Goal: Information Seeking & Learning: Find specific fact

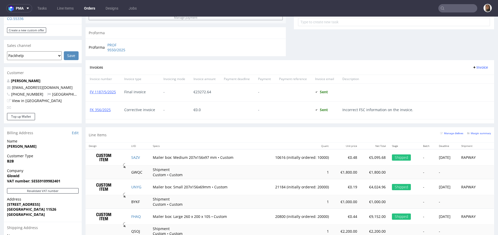
scroll to position [26, 0]
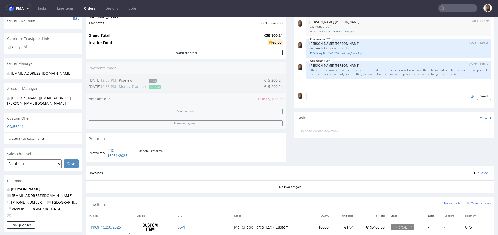
scroll to position [89, 0]
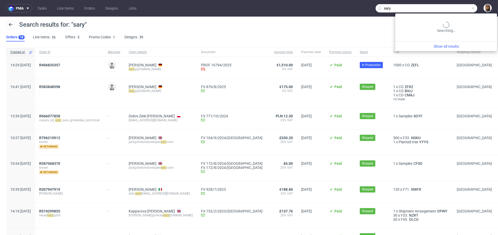
click at [453, 10] on input "sary" at bounding box center [427, 8] width 102 height 8
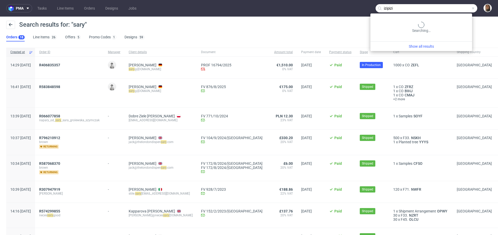
type input "izipizi"
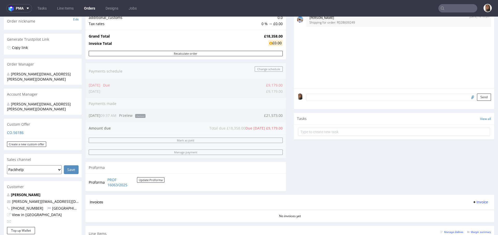
scroll to position [144, 0]
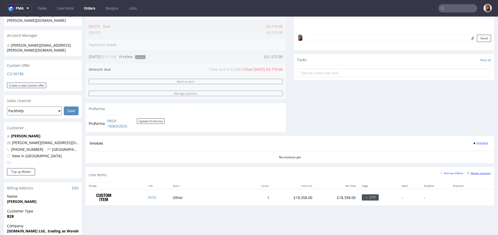
click at [470, 173] on small "Margin summary" at bounding box center [479, 173] width 24 height 3
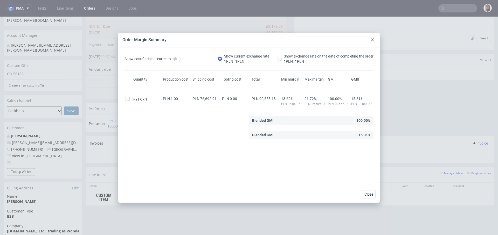
click at [373, 40] on use at bounding box center [372, 39] width 3 height 3
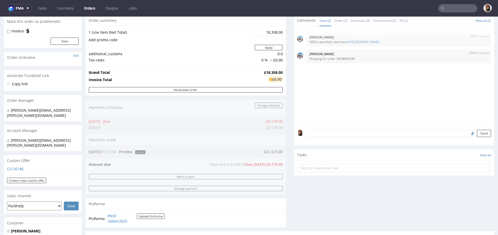
scroll to position [0, 0]
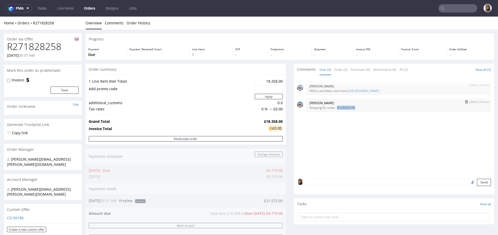
drag, startPoint x: 332, startPoint y: 108, endPoint x: 370, endPoint y: 108, distance: 37.9
click at [370, 108] on p "Shipping for order: R028609249" at bounding box center [399, 108] width 179 height 4
copy p "R028609249"
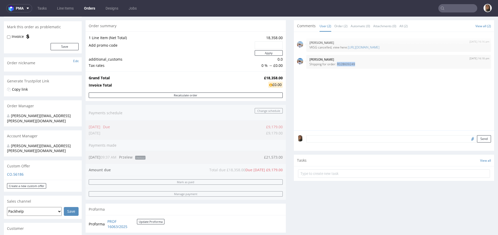
scroll to position [141, 0]
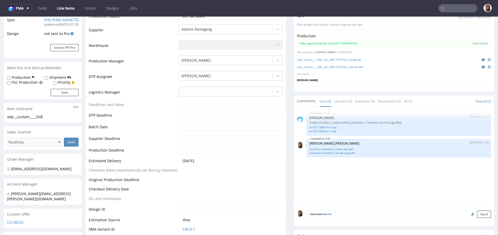
scroll to position [43, 0]
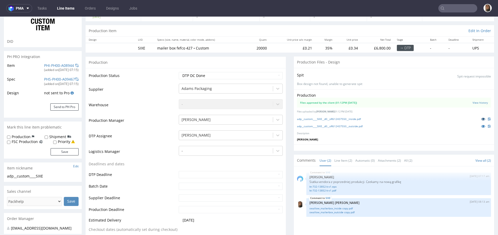
click at [481, 118] on icon at bounding box center [483, 119] width 4 height 4
click at [481, 126] on icon at bounding box center [483, 127] width 4 height 4
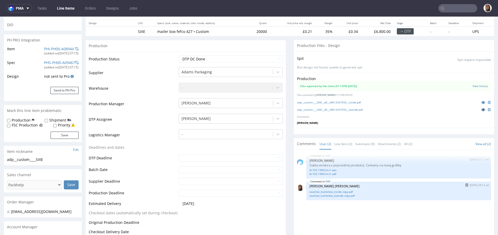
scroll to position [60, 0]
click at [344, 192] on link "swallow_mailerbox_inside copy.pdf" at bounding box center [399, 192] width 179 height 4
click at [335, 195] on link "swallow_mailerbox_outside copy.pdf" at bounding box center [399, 196] width 179 height 4
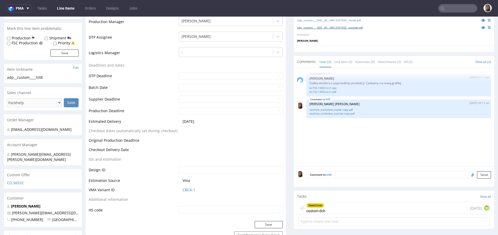
scroll to position [214, 0]
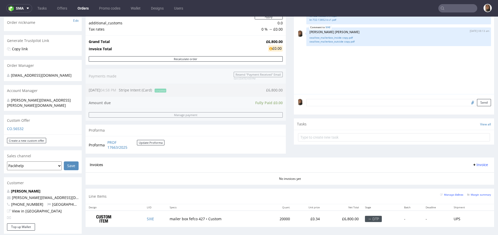
scroll to position [131, 0]
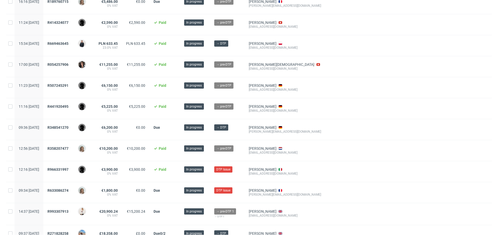
scroll to position [148, 0]
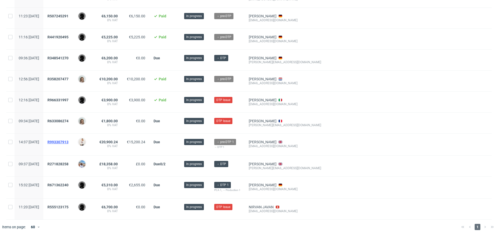
click at [69, 141] on span "R993307913" at bounding box center [57, 142] width 21 height 4
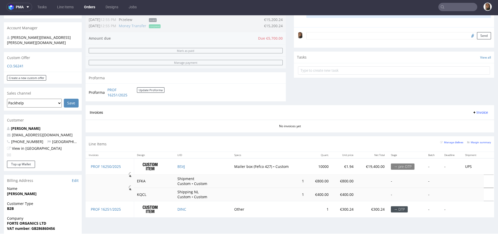
scroll to position [180, 0]
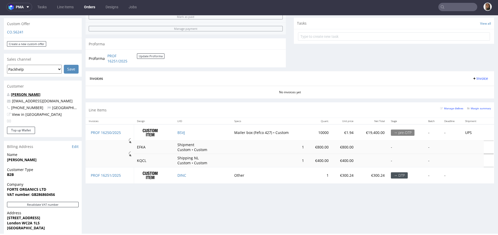
click at [16, 92] on link "[PERSON_NAME]" at bounding box center [26, 94] width 30 height 5
drag, startPoint x: 73, startPoint y: 96, endPoint x: 0, endPoint y: 96, distance: 73.2
click at [0, 96] on div "Order via Offer R993307913 29.07.2025 02:37 PM Mark this order as problematic I…" at bounding box center [249, 82] width 498 height 467
copy span "[EMAIL_ADDRESS][DOMAIN_NAME]"
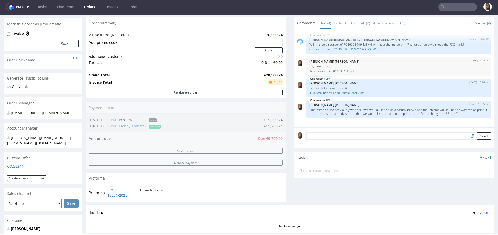
scroll to position [96, 0]
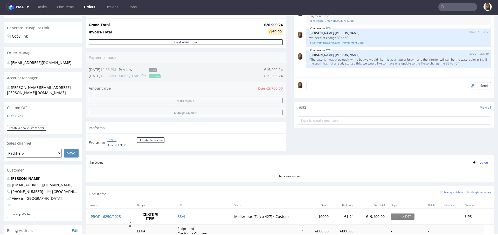
click at [113, 144] on link "PROF 16251/2025" at bounding box center [122, 143] width 30 height 10
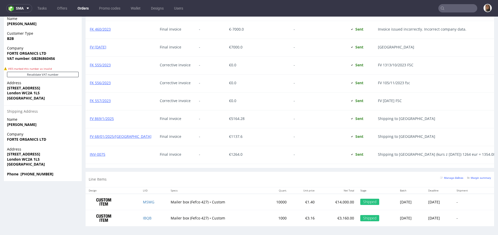
scroll to position [742, 0]
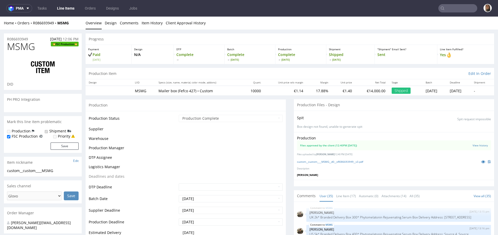
scroll to position [742, 0]
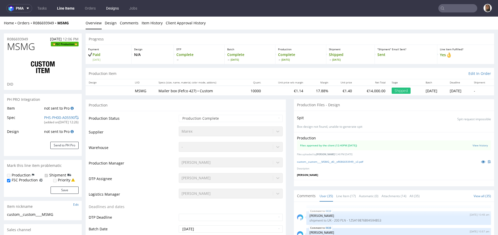
select select "in_progress"
click at [343, 161] on link "custom__custom____MSMG__d0__oR086693949__v3.pdf" at bounding box center [330, 162] width 66 height 4
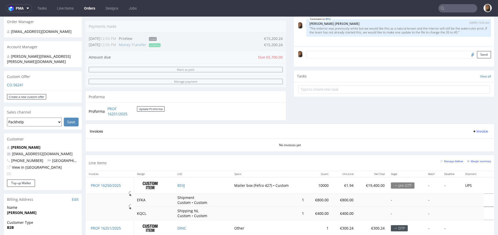
scroll to position [127, 0]
click at [124, 113] on link "PROF 16251/2025" at bounding box center [122, 112] width 30 height 10
click at [142, 108] on button "Update Proforma" at bounding box center [151, 109] width 28 height 5
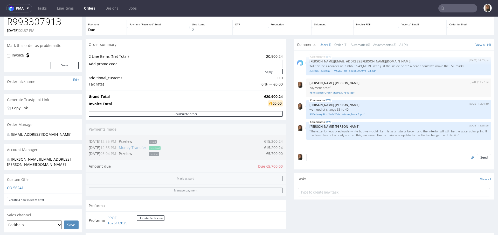
scroll to position [105, 0]
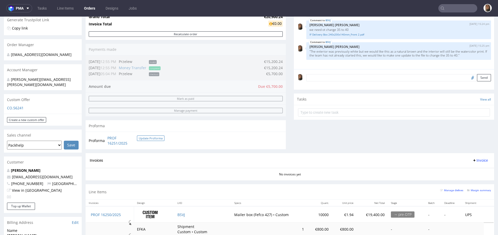
click at [146, 139] on button "Update Proforma" at bounding box center [151, 138] width 28 height 5
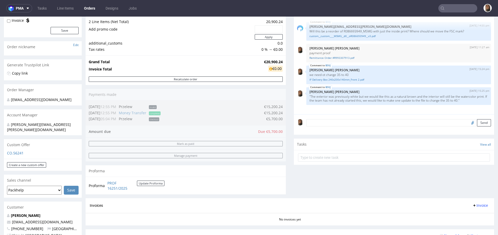
scroll to position [71, 0]
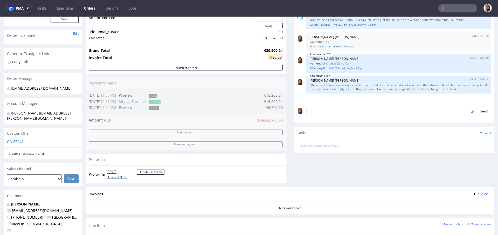
click at [116, 176] on link "PROF 16251/2025" at bounding box center [122, 174] width 30 height 10
click at [112, 178] on link "PROF 16251/2025" at bounding box center [122, 174] width 30 height 10
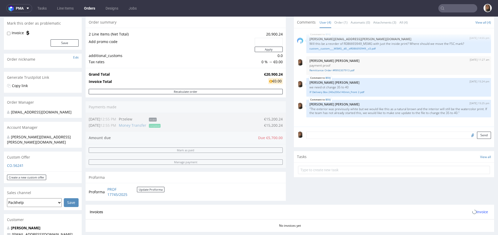
scroll to position [130, 0]
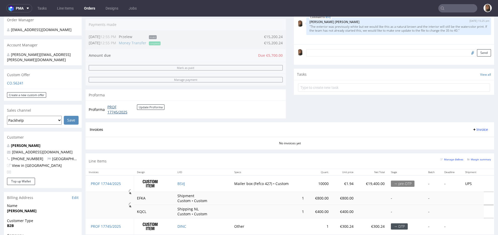
click at [123, 110] on link "PROF 17745/2025" at bounding box center [122, 110] width 30 height 10
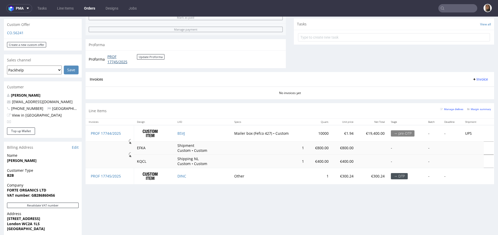
scroll to position [0, 0]
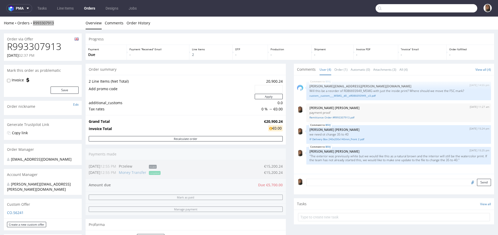
click at [461, 7] on input "text" at bounding box center [427, 8] width 102 height 8
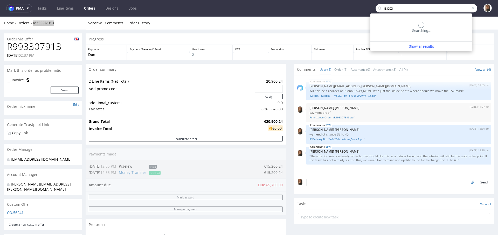
type input "izipizi"
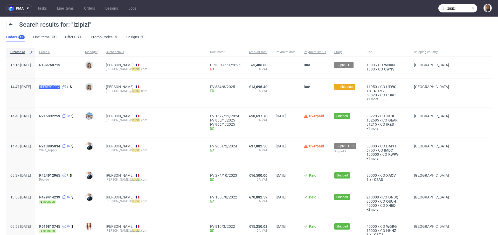
click at [60, 85] on span "R143435669" at bounding box center [49, 87] width 21 height 4
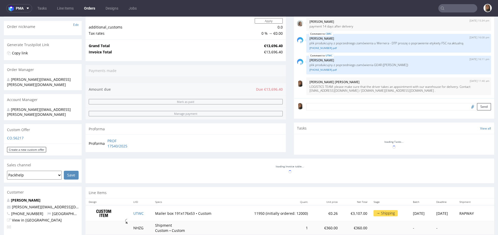
scroll to position [259, 0]
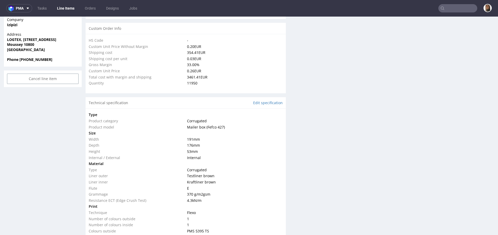
scroll to position [40, 0]
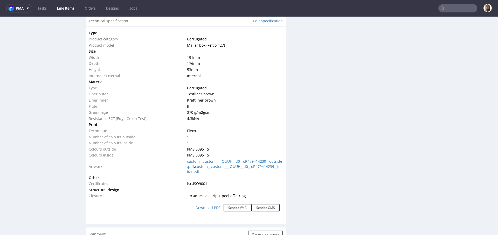
type input "11950"
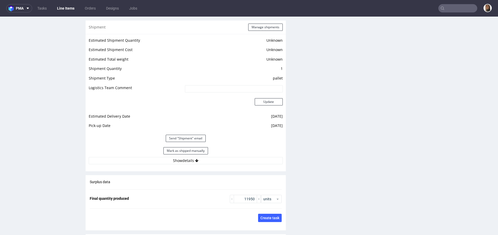
scroll to position [720, 0]
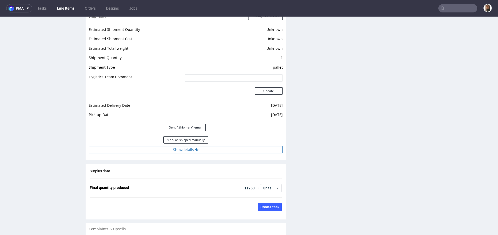
click at [187, 154] on button "Show details" at bounding box center [186, 149] width 194 height 7
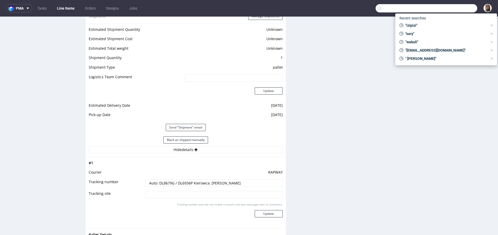
click at [441, 10] on input "text" at bounding box center [427, 8] width 102 height 8
type input "@candy-circle.de"
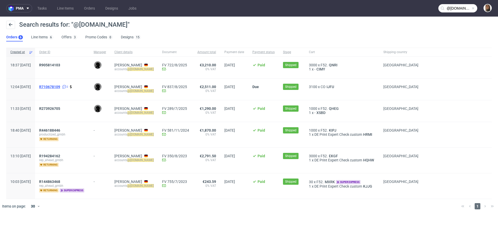
click at [60, 85] on span "R710678109" at bounding box center [49, 87] width 21 height 4
click at [60, 65] on span "R905814103" at bounding box center [49, 65] width 21 height 4
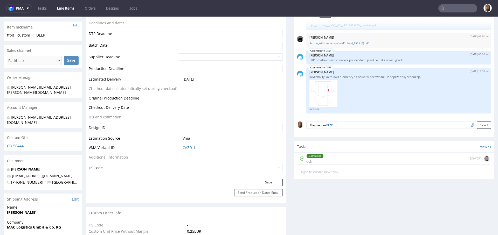
scroll to position [185, 0]
drag, startPoint x: 47, startPoint y: 165, endPoint x: 1, endPoint y: 165, distance: 46.2
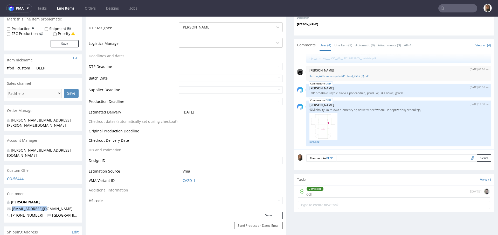
scroll to position [152, 0]
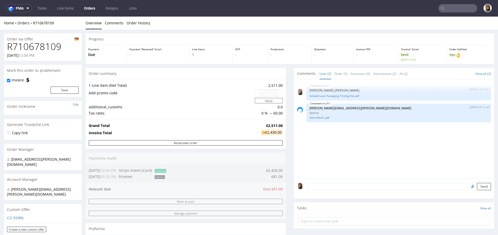
scroll to position [259, 0]
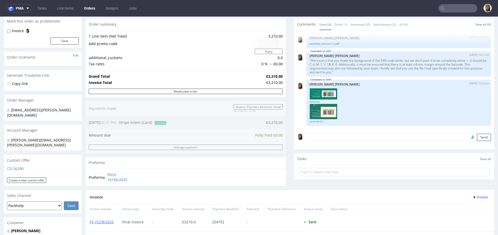
scroll to position [150, 0]
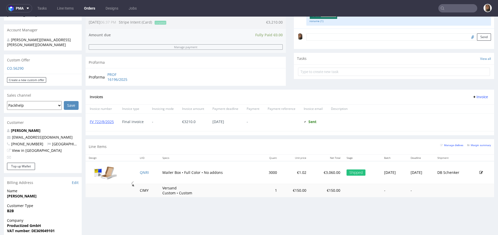
click at [259, 170] on td "3000" at bounding box center [270, 172] width 22 height 23
copy td "3000"
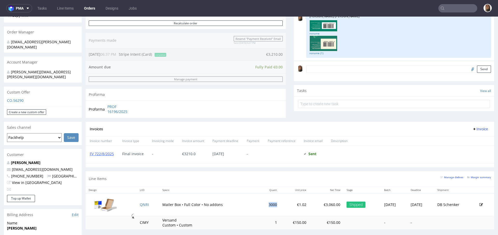
scroll to position [181, 0]
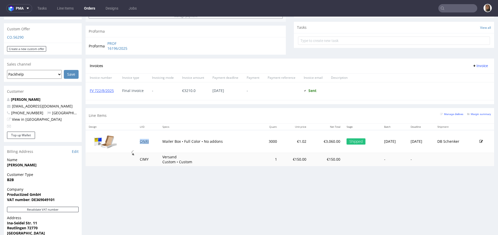
copy link "QNRI"
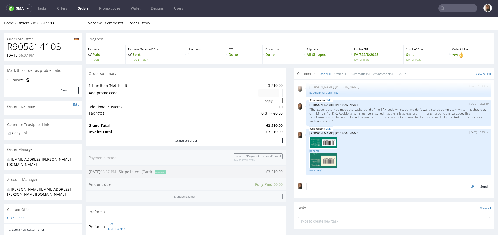
click at [52, 46] on h1 "R905814103" at bounding box center [43, 47] width 72 height 10
copy h1 "R905814103"
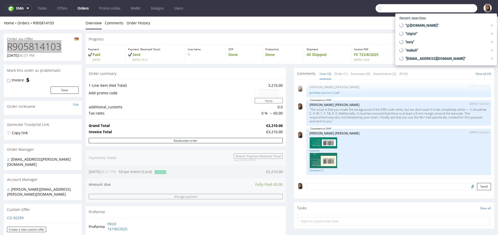
click at [458, 6] on input "text" at bounding box center [427, 8] width 102 height 8
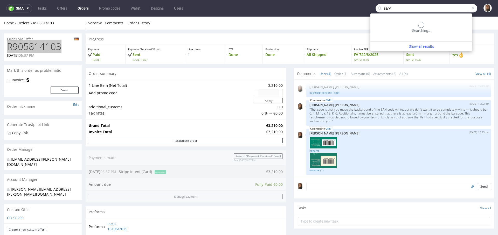
type input "sary"
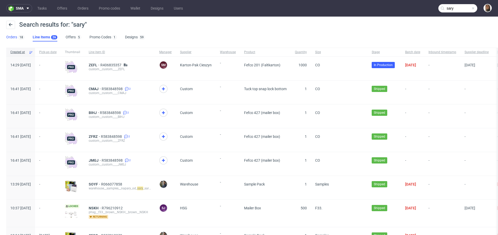
click at [10, 34] on link "Orders 18" at bounding box center [15, 37] width 18 height 8
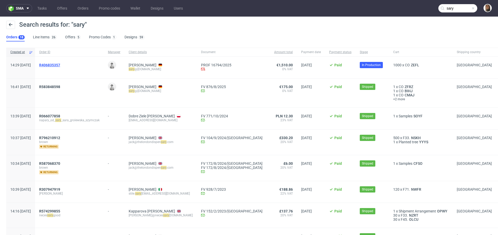
click at [60, 65] on span "R406835357" at bounding box center [49, 65] width 21 height 4
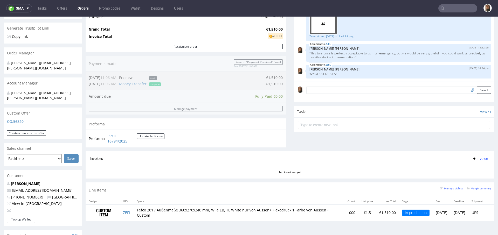
scroll to position [142, 0]
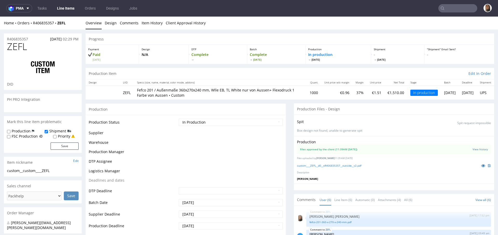
scroll to position [185, 0]
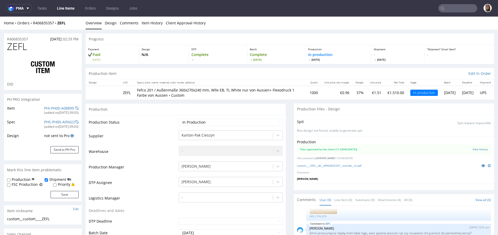
select select "in_progress"
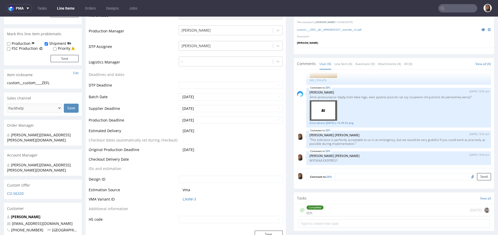
scroll to position [138, 0]
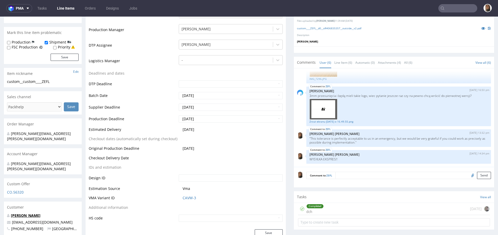
click at [32, 213] on link "Iweta Tarhan" at bounding box center [26, 215] width 30 height 5
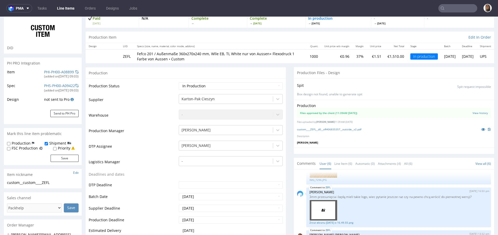
scroll to position [0, 0]
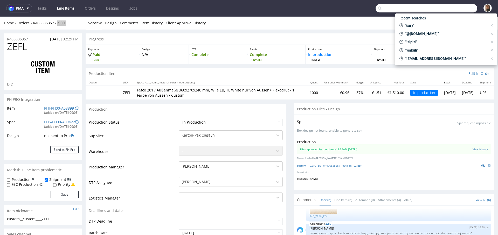
click at [447, 4] on input "text" at bounding box center [427, 8] width 102 height 8
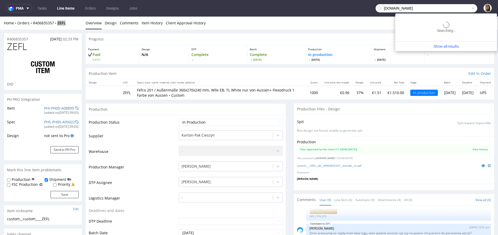
type input "exseedhealth.com"
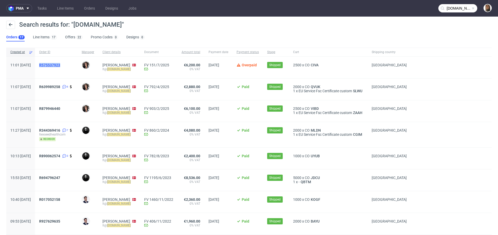
click at [60, 65] on span "R575537923" at bounding box center [49, 65] width 21 height 4
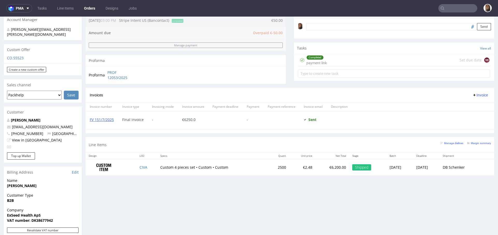
scroll to position [161, 0]
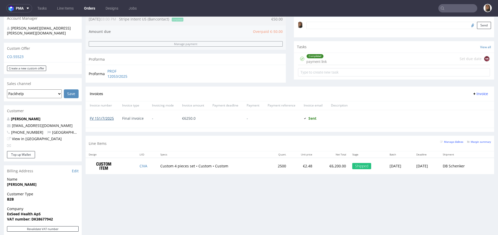
click at [111, 116] on link "FV 151/7/2025" at bounding box center [102, 118] width 24 height 5
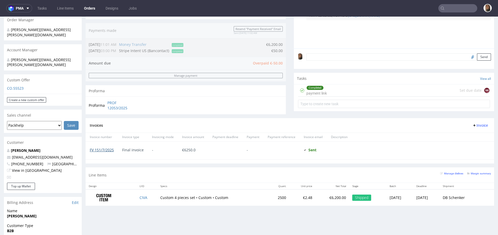
scroll to position [89, 0]
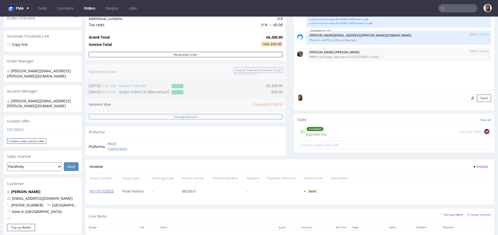
click at [329, 132] on div "Completed payment link Set due date NK" at bounding box center [394, 132] width 192 height 12
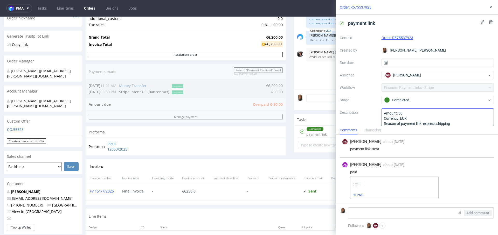
scroll to position [5, 0]
click at [490, 8] on icon at bounding box center [491, 7] width 4 height 4
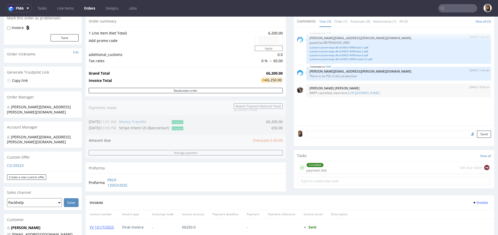
scroll to position [147, 0]
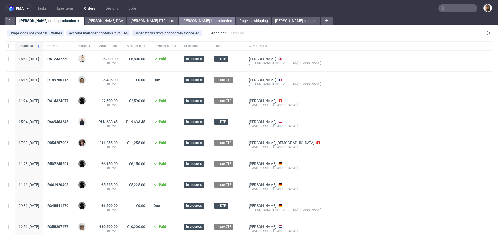
click at [179, 21] on link "[PERSON_NAME] in production" at bounding box center [207, 21] width 56 height 8
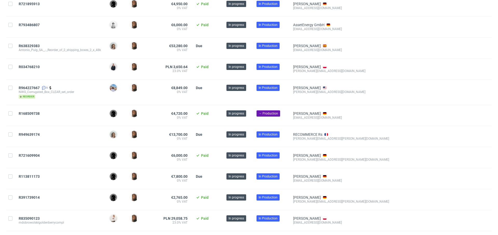
scroll to position [210, 0]
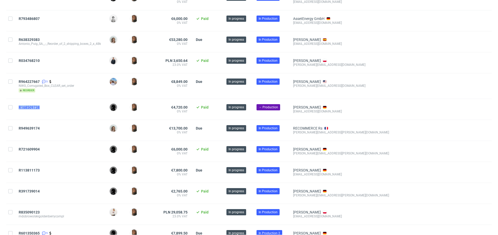
click at [34, 105] on span "R168509738" at bounding box center [29, 107] width 21 height 4
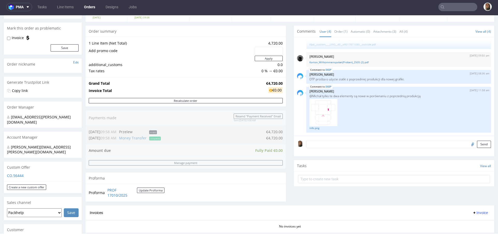
scroll to position [128, 0]
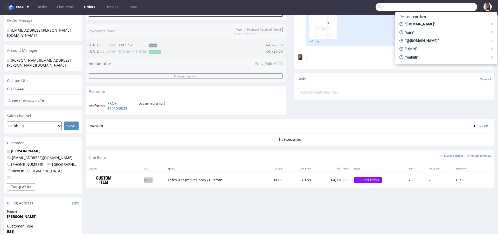
click at [456, 5] on input "text" at bounding box center [427, 7] width 102 height 8
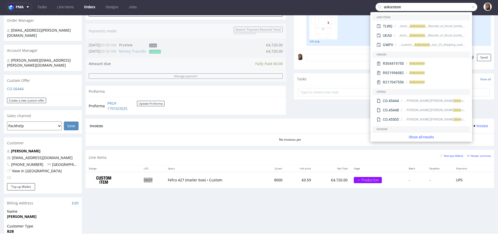
type input "ankorstore"
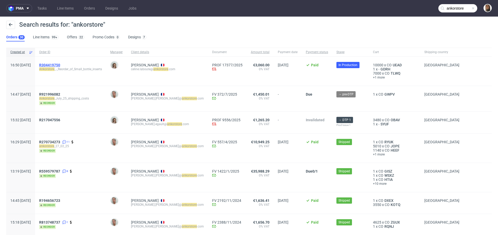
click at [60, 64] on span "R304419750" at bounding box center [49, 65] width 21 height 4
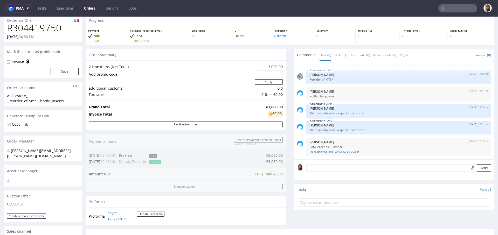
scroll to position [19, 0]
click at [456, 6] on input "text" at bounding box center [458, 8] width 39 height 8
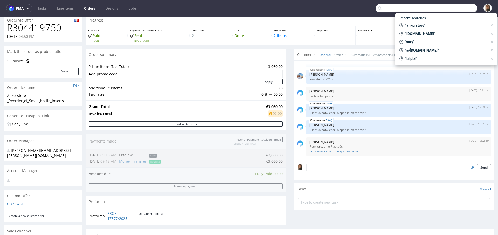
paste input "R169300818"
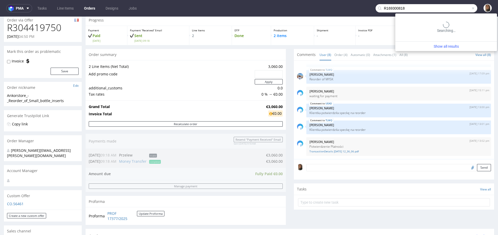
type input "R169300818"
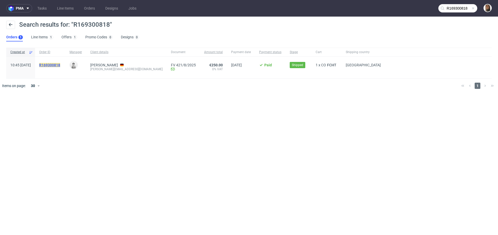
click at [60, 64] on mark "R169300818" at bounding box center [49, 65] width 21 height 4
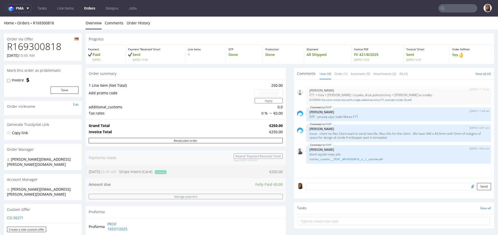
click at [452, 6] on input "text" at bounding box center [458, 8] width 39 height 8
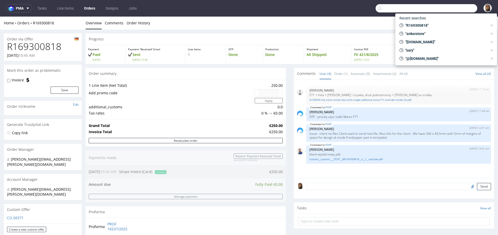
paste input "R793486807"
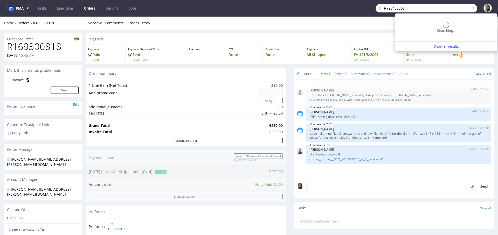
type input "R793486807"
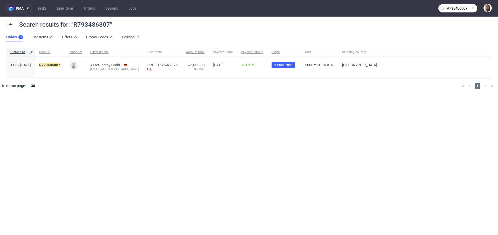
click at [116, 70] on div "info@assetenergy.de" at bounding box center [114, 69] width 49 height 4
copy div "info@assetenergy.de"
click at [60, 66] on mark "R793486807" at bounding box center [49, 65] width 21 height 4
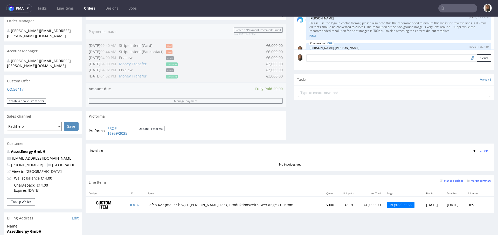
scroll to position [12, 0]
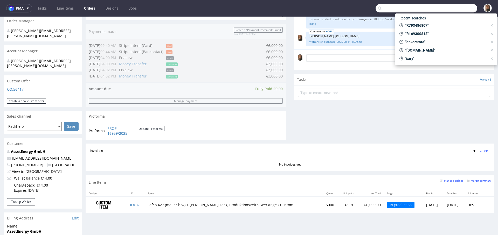
click at [454, 8] on input "text" at bounding box center [427, 8] width 102 height 8
paste input "R719421846"
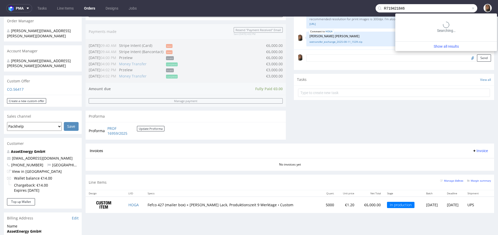
type input "R719421846"
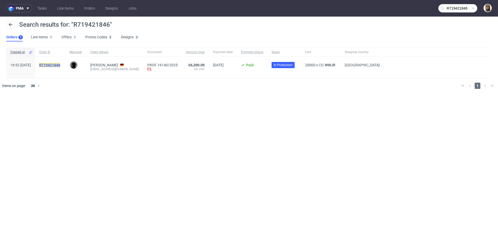
click at [60, 64] on mark "R719421846" at bounding box center [49, 65] width 21 height 4
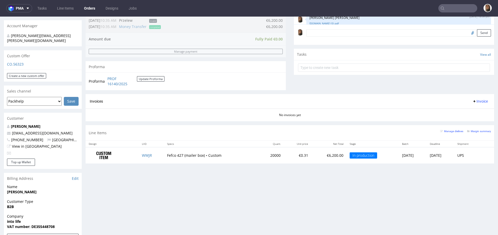
scroll to position [184, 0]
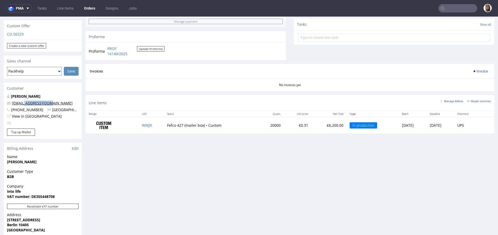
drag, startPoint x: 47, startPoint y: 94, endPoint x: 25, endPoint y: 94, distance: 22.3
click at [25, 101] on p "belege@into-life.de" at bounding box center [43, 103] width 72 height 5
copy link "into-life.de"
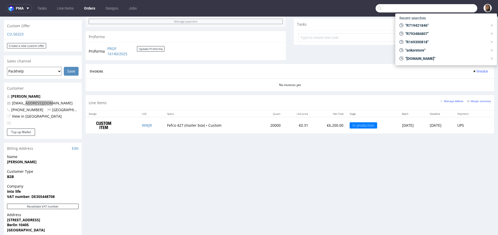
click at [455, 4] on input "text" at bounding box center [427, 8] width 102 height 8
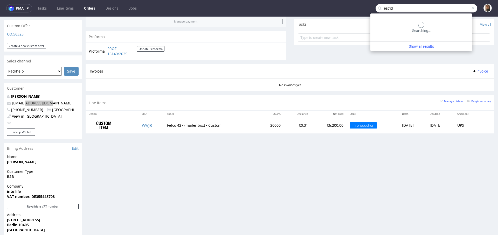
type input "estrid"
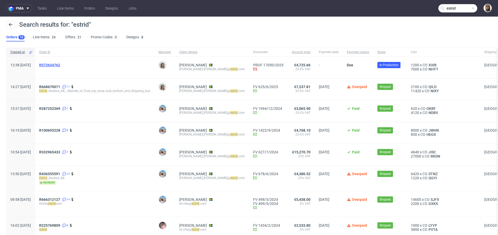
click at [58, 64] on span "R572634762" at bounding box center [49, 65] width 21 height 4
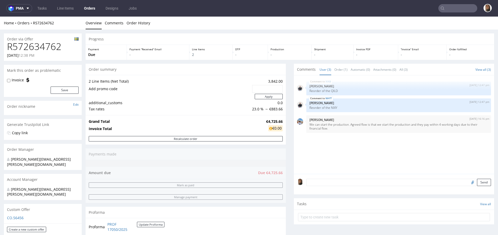
click at [452, 7] on input "text" at bounding box center [458, 8] width 39 height 8
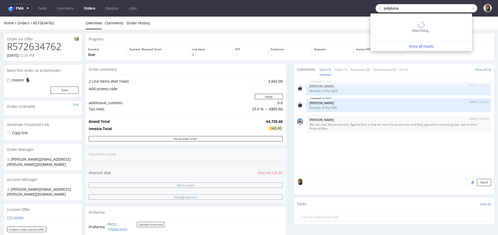
type input "polyluma"
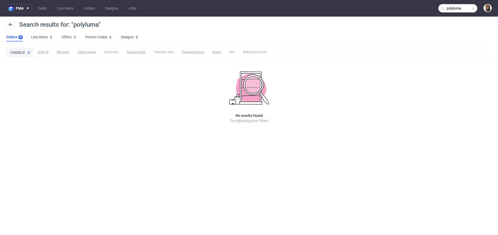
click at [360, 94] on div "Created at Order ID Manager Client details Document Amount total Payment date P…" at bounding box center [249, 93] width 498 height 94
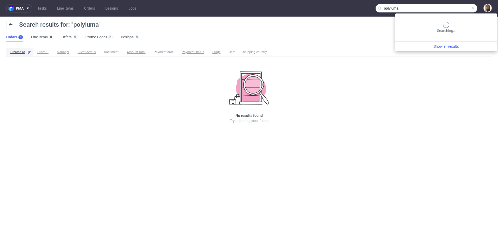
click at [464, 12] on input "polyluma" at bounding box center [427, 8] width 102 height 8
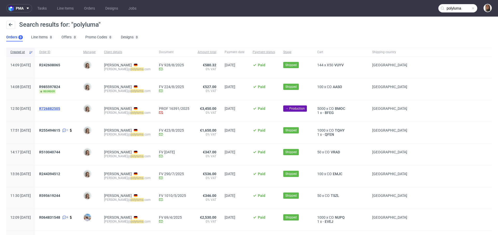
click at [60, 109] on span "R726882505" at bounding box center [49, 109] width 21 height 4
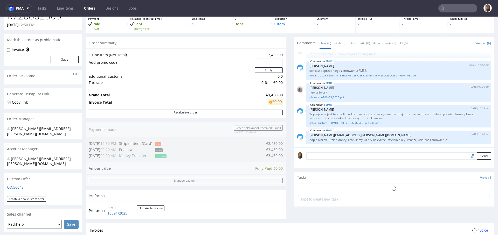
scroll to position [133, 0]
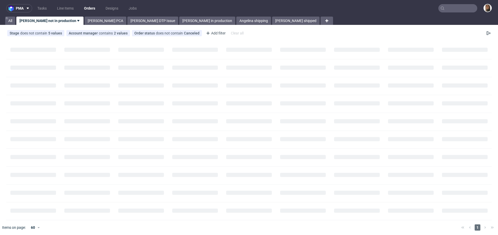
click at [460, 8] on input "text" at bounding box center [458, 8] width 39 height 8
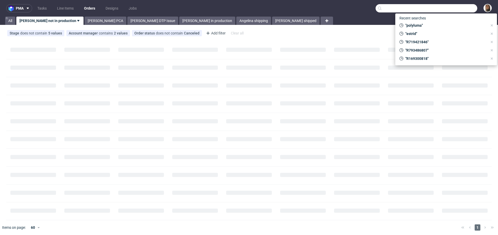
paste input "R242608065"
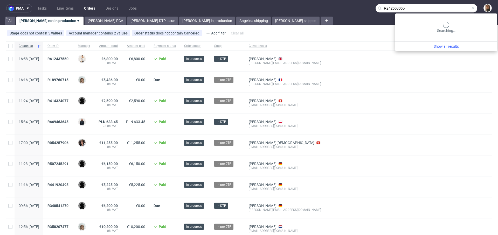
type input "R242608065"
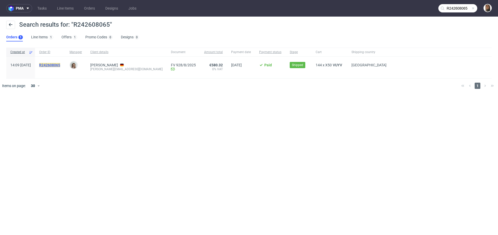
click at [60, 64] on mark "R242608065" at bounding box center [49, 65] width 21 height 4
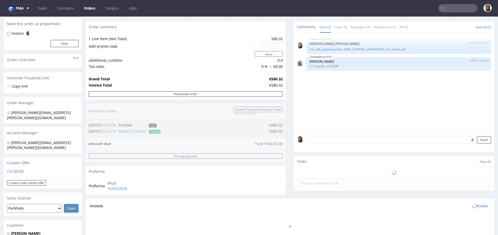
scroll to position [168, 0]
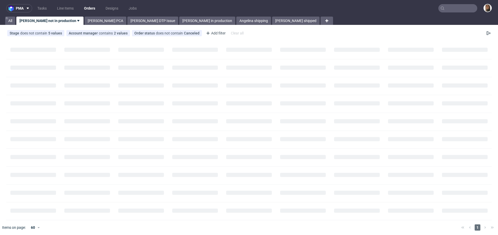
click at [447, 4] on nav "pma Tasks Line Items Orders Designs Jobs" at bounding box center [249, 8] width 498 height 17
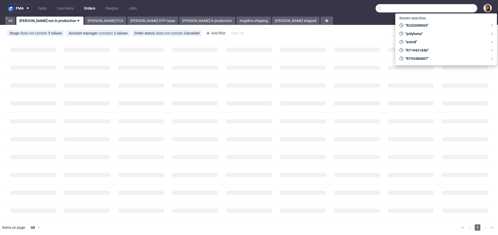
click at [448, 5] on input "text" at bounding box center [427, 8] width 102 height 8
paste input "R895740668"
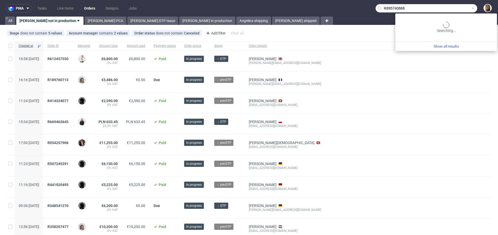
type input "R895740668"
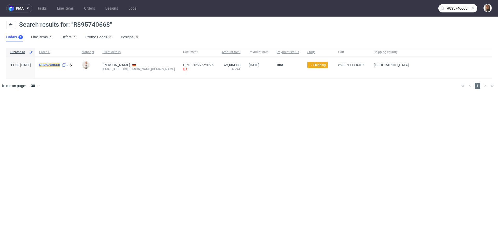
click at [60, 65] on mark "R895740668" at bounding box center [49, 65] width 21 height 4
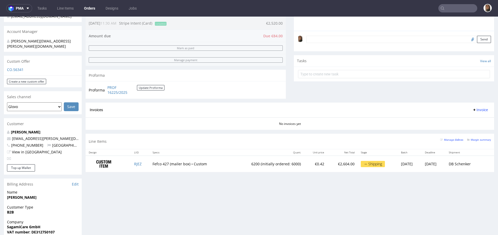
scroll to position [146, 0]
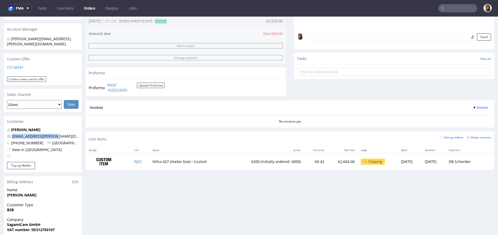
drag, startPoint x: 56, startPoint y: 130, endPoint x: 0, endPoint y: 130, distance: 55.5
click at [0, 130] on div "Order via Offer R895740668 [DATE] 11:30 AM Mark this order as problematic Invoi…" at bounding box center [249, 117] width 498 height 467
copy span "[EMAIL_ADDRESS][PERSON_NAME][DOMAIN_NAME]"
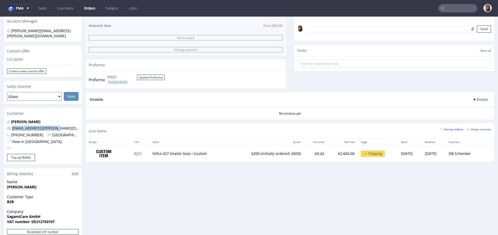
scroll to position [154, 0]
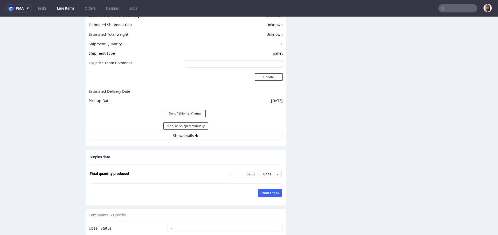
scroll to position [730, 0]
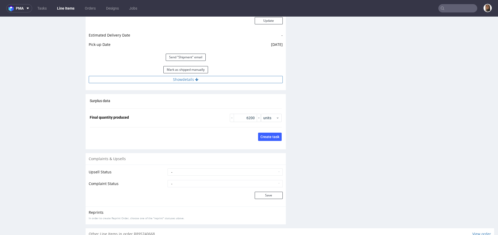
click at [175, 81] on button "Show details" at bounding box center [186, 79] width 194 height 7
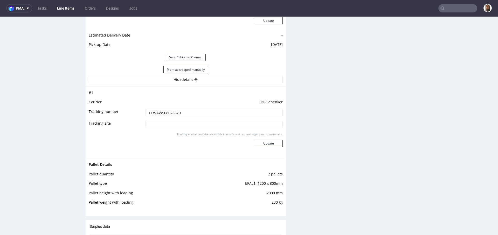
drag, startPoint x: 182, startPoint y: 112, endPoint x: 132, endPoint y: 111, distance: 50.6
click at [132, 111] on tr "Tracking number PLWAW508028679" at bounding box center [186, 115] width 194 height 12
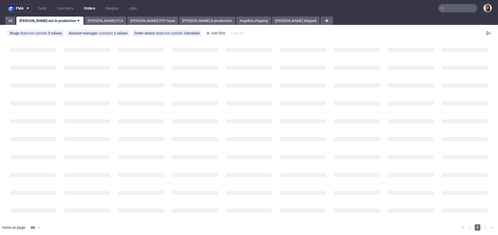
click at [449, 6] on input "text" at bounding box center [458, 8] width 39 height 8
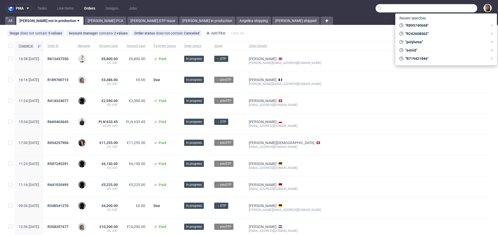
paste input "R601350365"
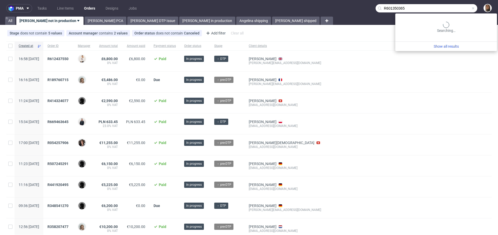
type input "R601350365"
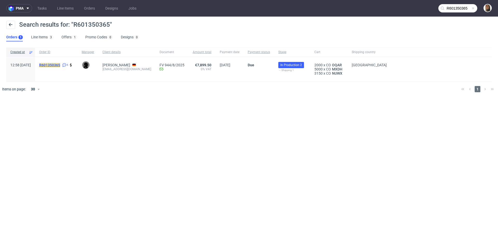
click at [60, 64] on mark "R601350365" at bounding box center [49, 65] width 21 height 4
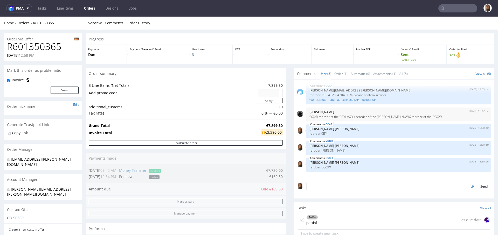
click at [37, 48] on h1 "R601350365" at bounding box center [43, 47] width 72 height 10
copy h1 "R601350365"
